Goal: Transaction & Acquisition: Book appointment/travel/reservation

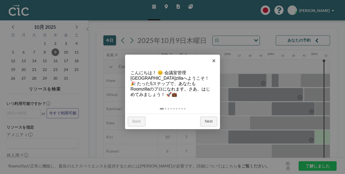
scroll to position [0, 640]
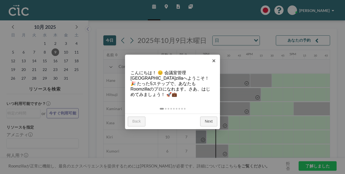
click at [235, 63] on div at bounding box center [172, 87] width 345 height 174
click at [213, 60] on link "×" at bounding box center [214, 60] width 12 height 12
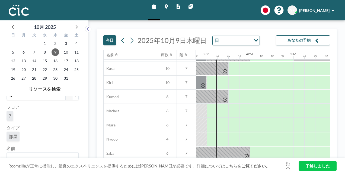
scroll to position [0, 0]
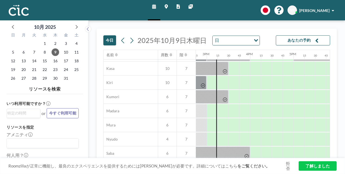
click at [167, 6] on icon at bounding box center [166, 6] width 3 height 4
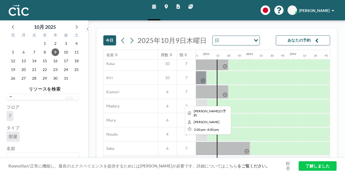
scroll to position [54, 640]
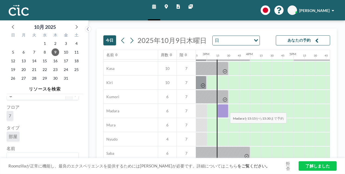
click at [226, 108] on div at bounding box center [222, 111] width 11 height 14
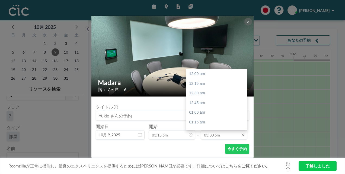
scroll to position [598, 0]
click at [243, 133] on icon at bounding box center [242, 134] width 4 height 4
click at [242, 132] on icon at bounding box center [242, 134] width 4 height 4
click at [196, 113] on div "04:30 pm" at bounding box center [217, 112] width 63 height 10
type input "04:30 pm"
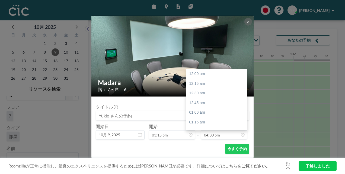
scroll to position [637, 0]
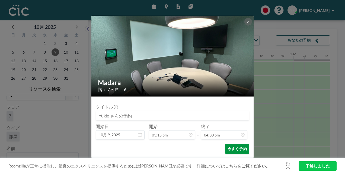
click at [240, 149] on button "今すぐ予約" at bounding box center [237, 148] width 24 height 10
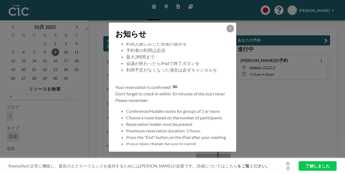
scroll to position [52, 0]
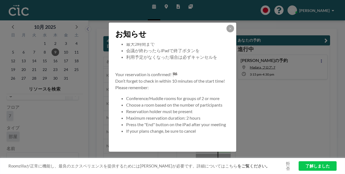
click at [327, 165] on link "了解しました" at bounding box center [317, 165] width 38 height 9
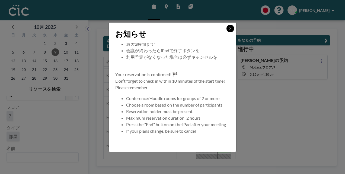
click at [230, 27] on icon at bounding box center [230, 28] width 3 height 3
